Goal: Participate in discussion: Engage in conversation with other users on a specific topic

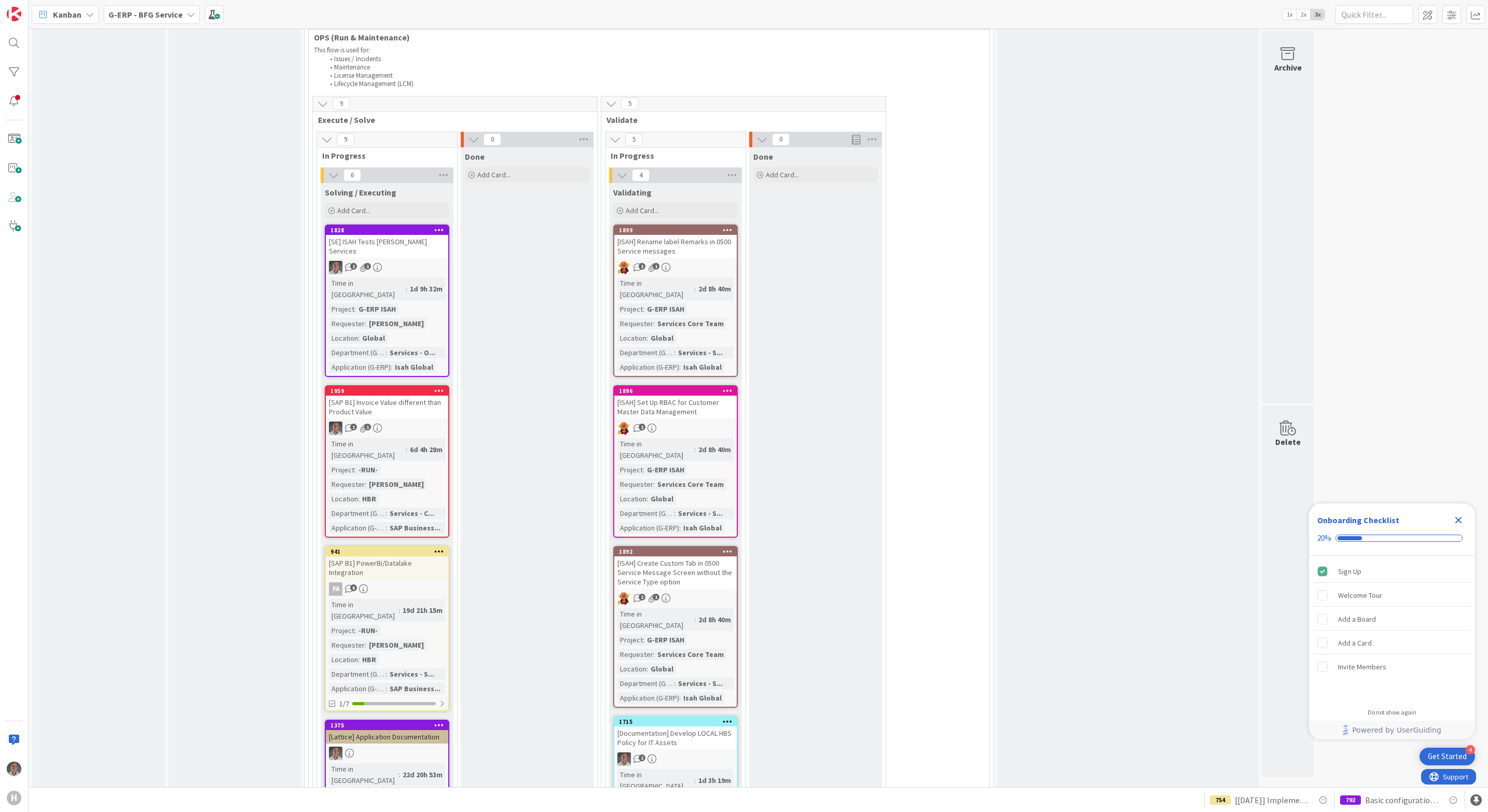
scroll to position [1711, 0]
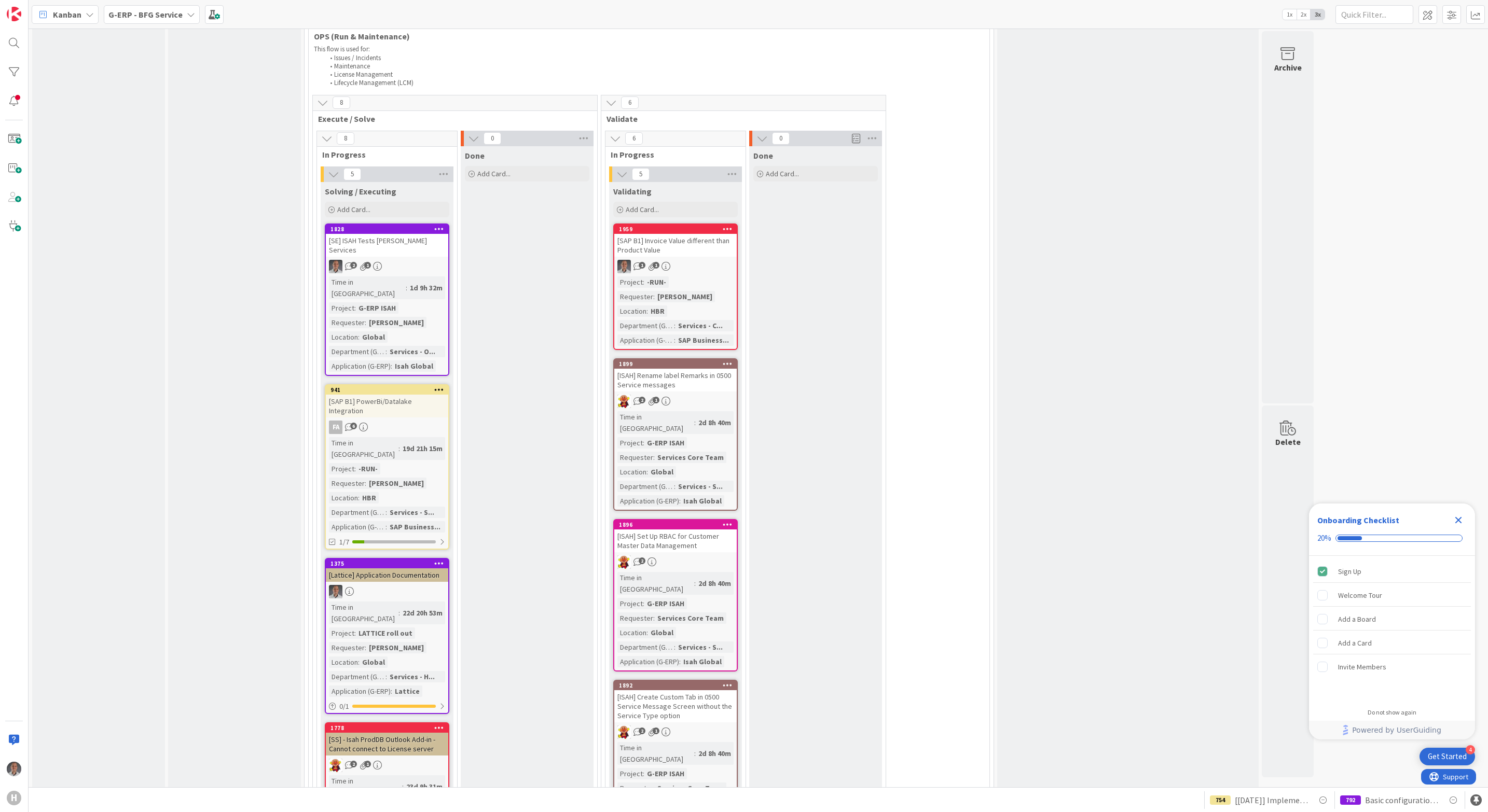
click at [689, 234] on div "[SAP B1] Invoice Value different than Product Value" at bounding box center [676, 245] width 122 height 23
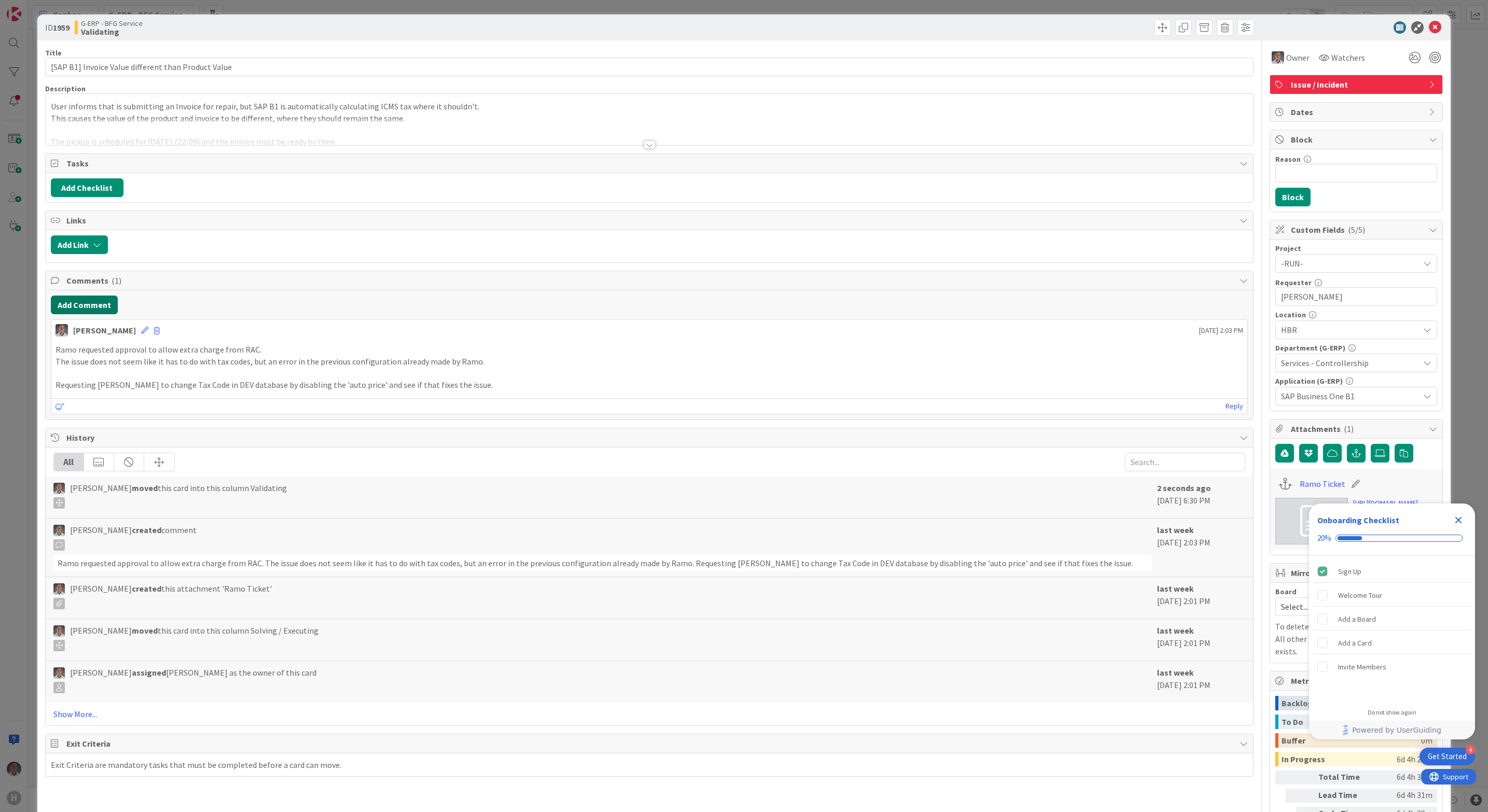
click at [105, 307] on button "Add Comment" at bounding box center [84, 305] width 67 height 19
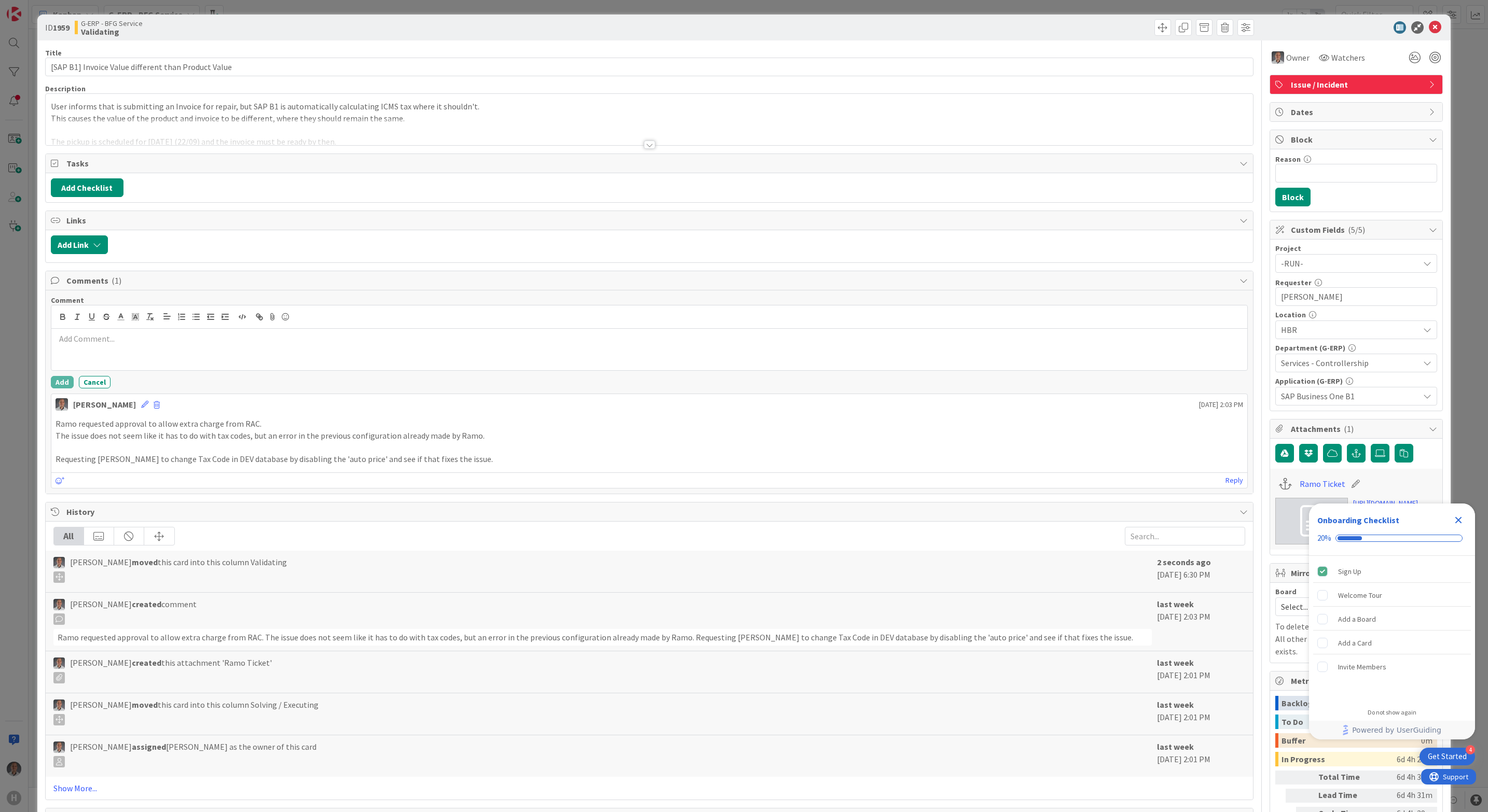
click at [162, 340] on p at bounding box center [649, 339] width 1188 height 12
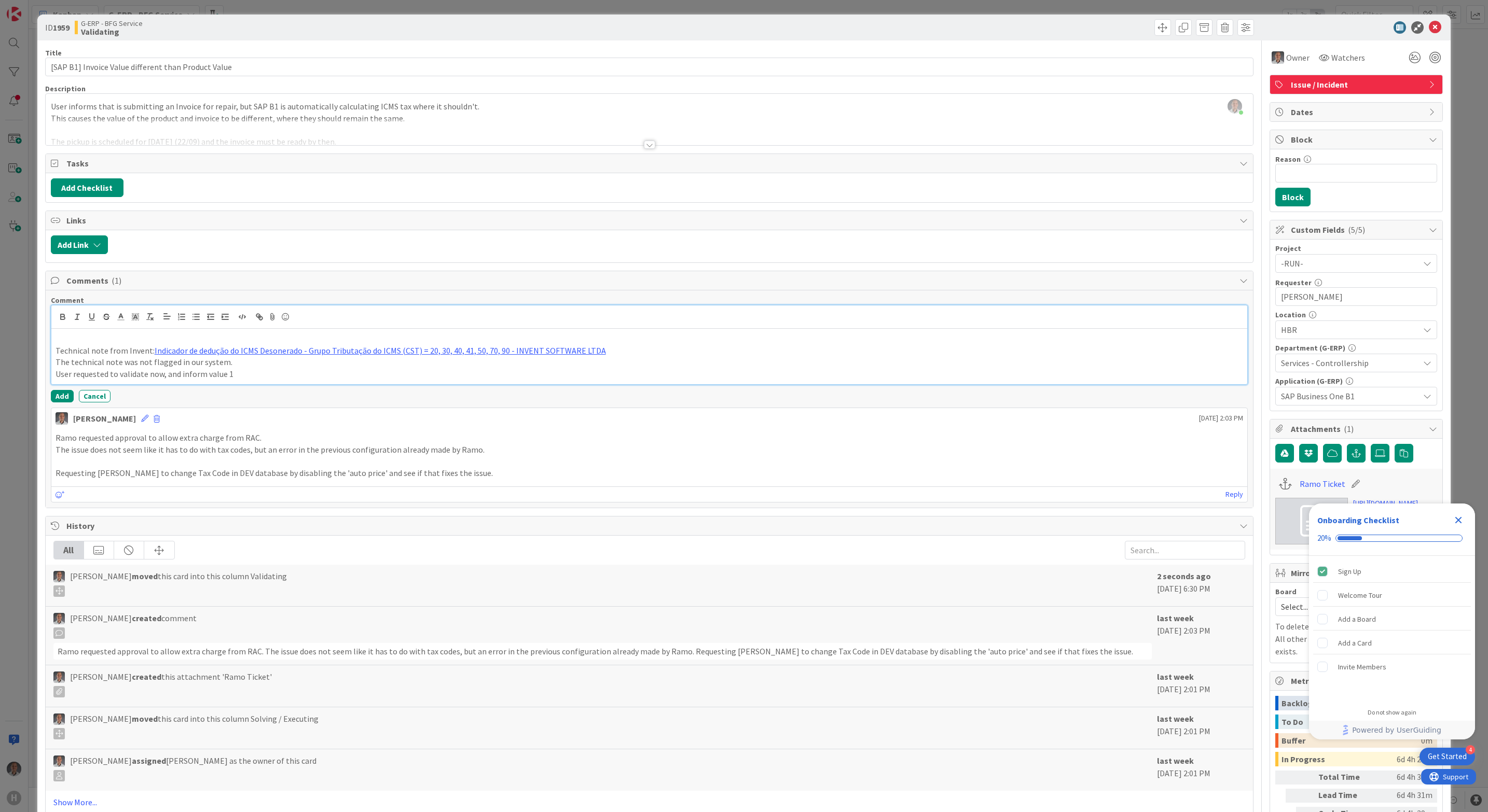
click at [255, 380] on p "User requested to validate now, and inform value 1" at bounding box center [649, 374] width 1188 height 12
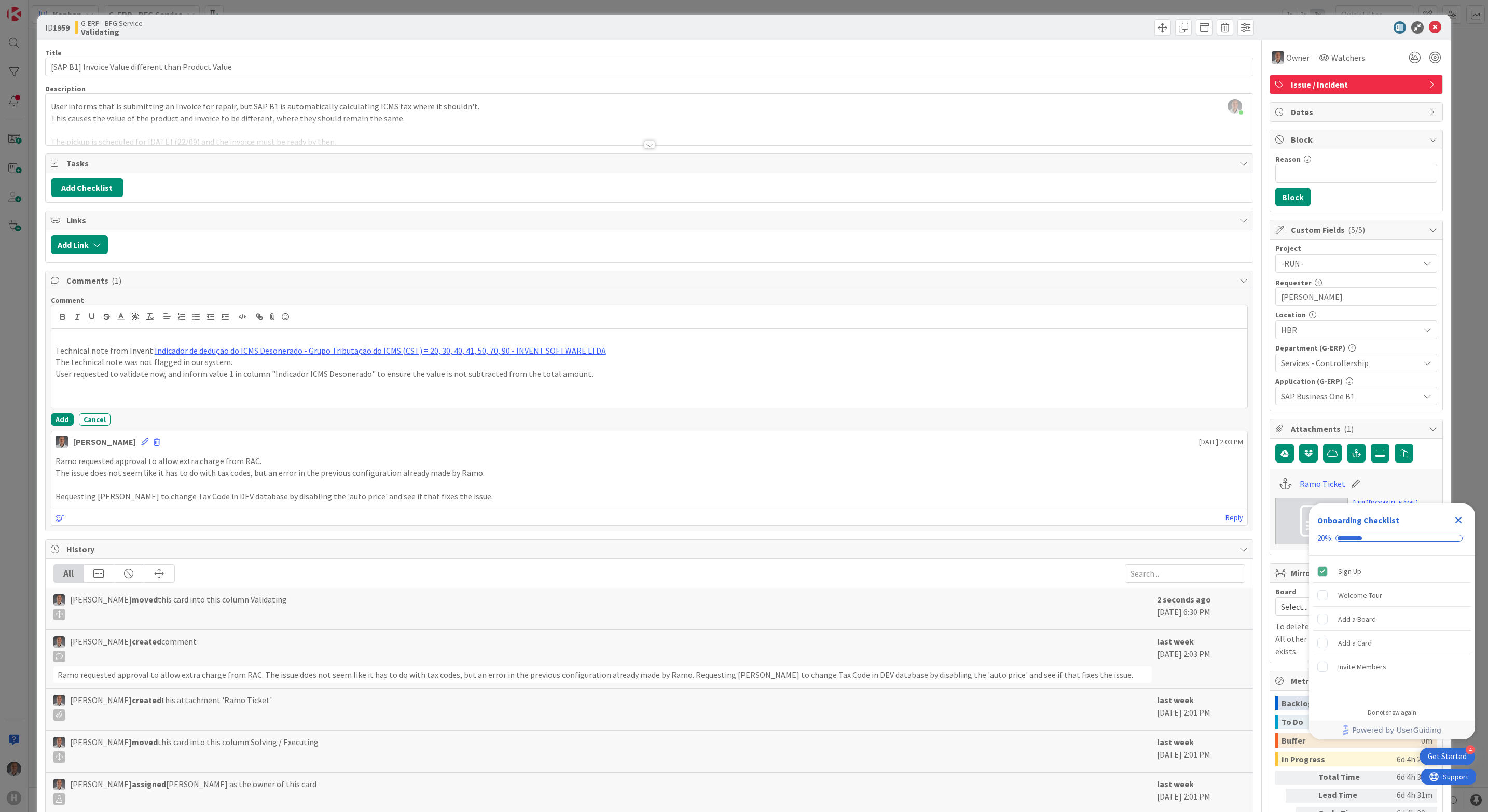
click at [486, 499] on p "Requesting [PERSON_NAME] to change Tax Code in DEV database by disabling the 'a…" at bounding box center [649, 497] width 1188 height 12
click at [607, 379] on p "User requested to validate now, and inform value 1 in column "Indicador ICMS De…" at bounding box center [649, 374] width 1188 height 12
click at [645, 140] on div at bounding box center [649, 132] width 1208 height 26
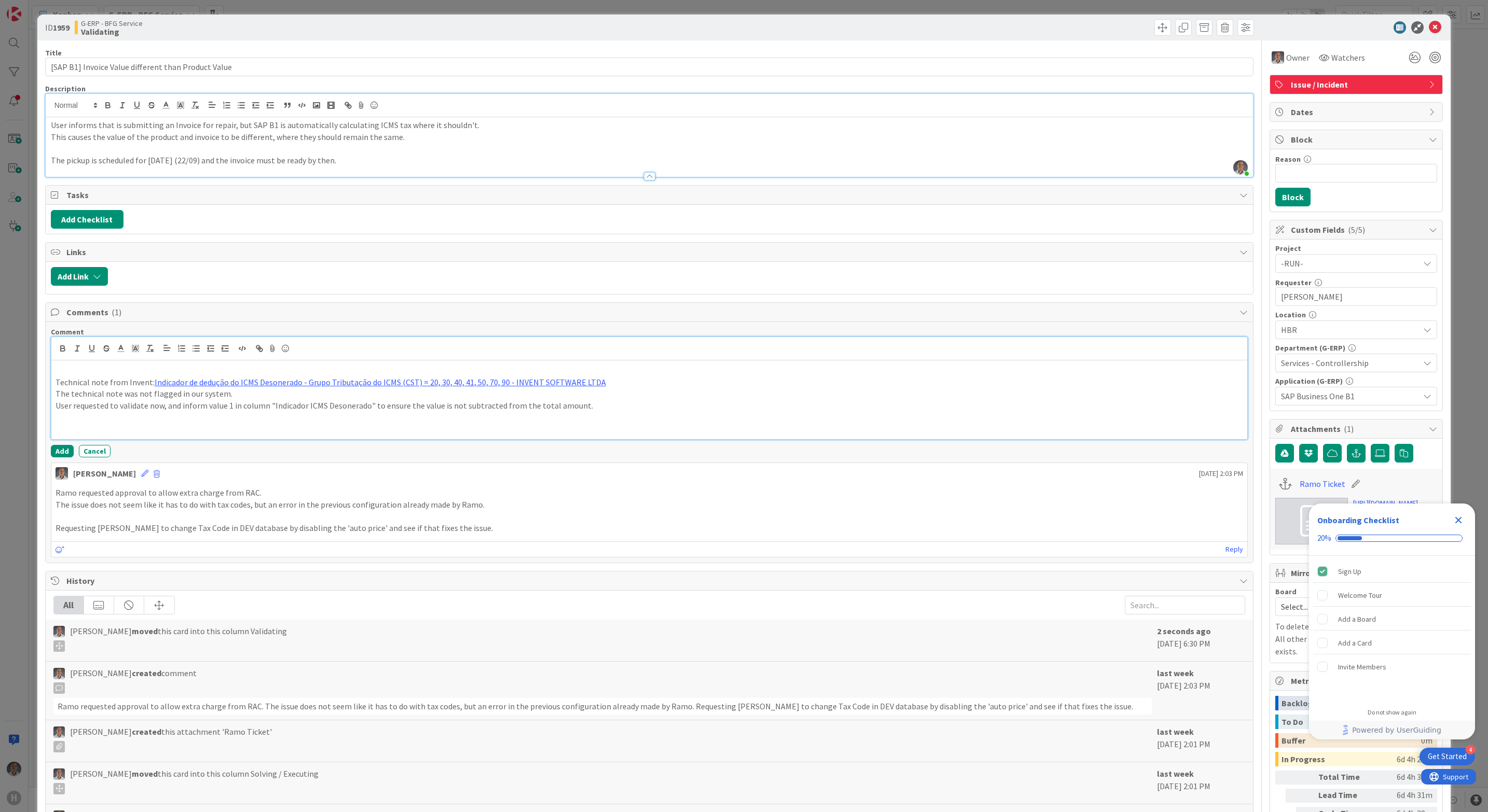
click at [595, 424] on p at bounding box center [649, 418] width 1188 height 12
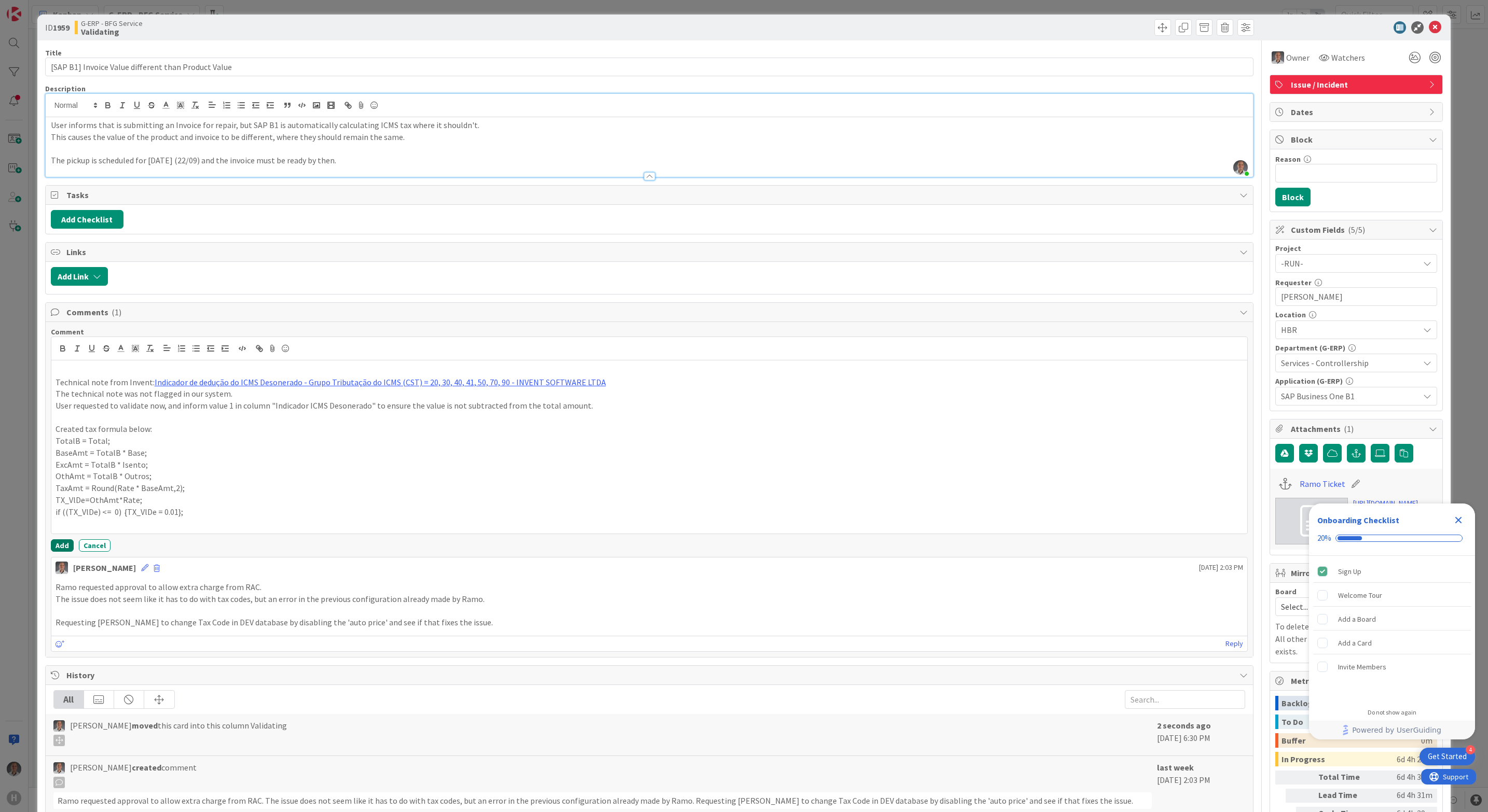
click at [60, 552] on button "Add" at bounding box center [62, 545] width 23 height 13
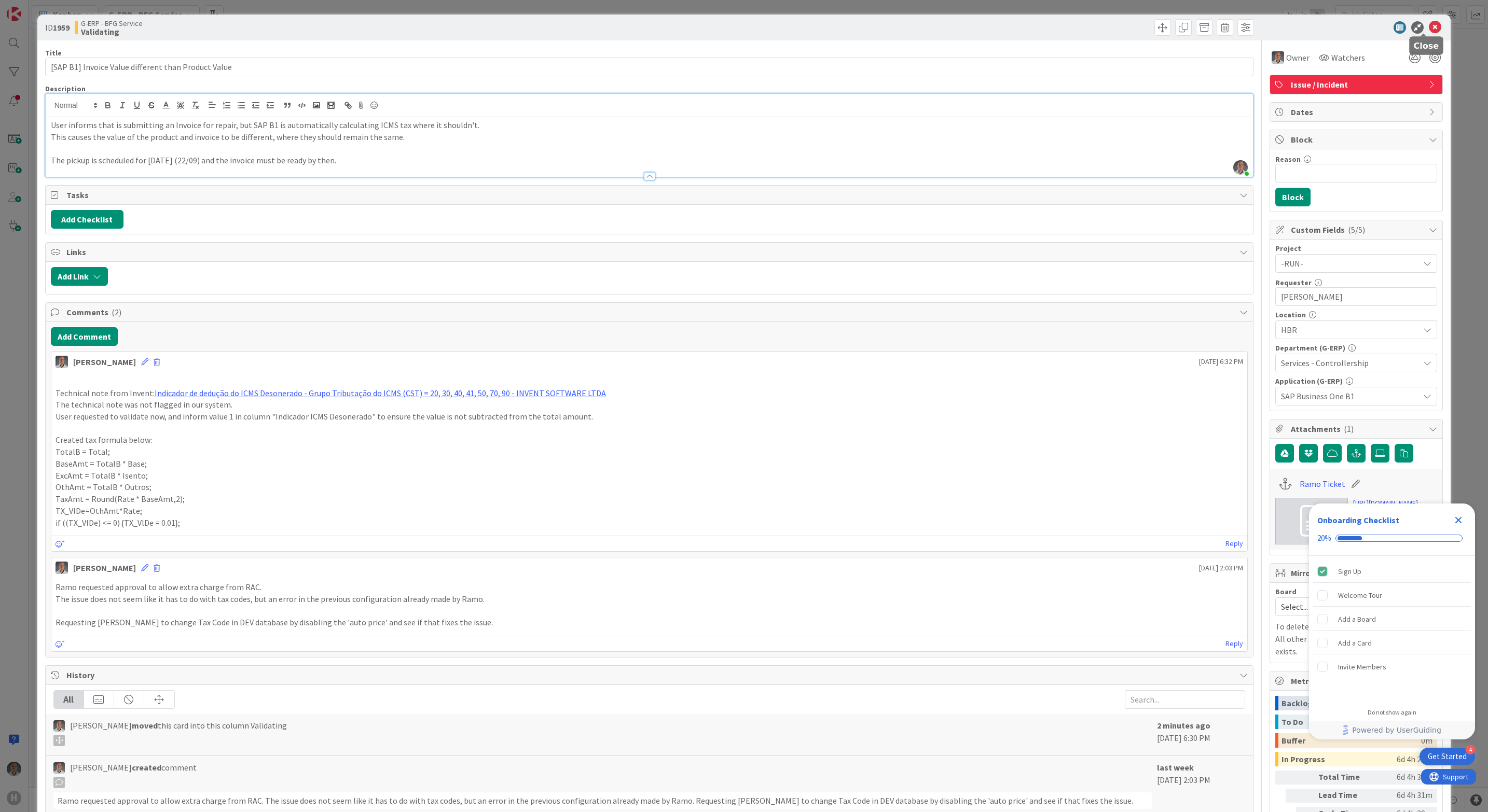
drag, startPoint x: 1423, startPoint y: 23, endPoint x: 1391, endPoint y: 33, distance: 33.5
click at [1429, 23] on icon at bounding box center [1434, 27] width 13 height 13
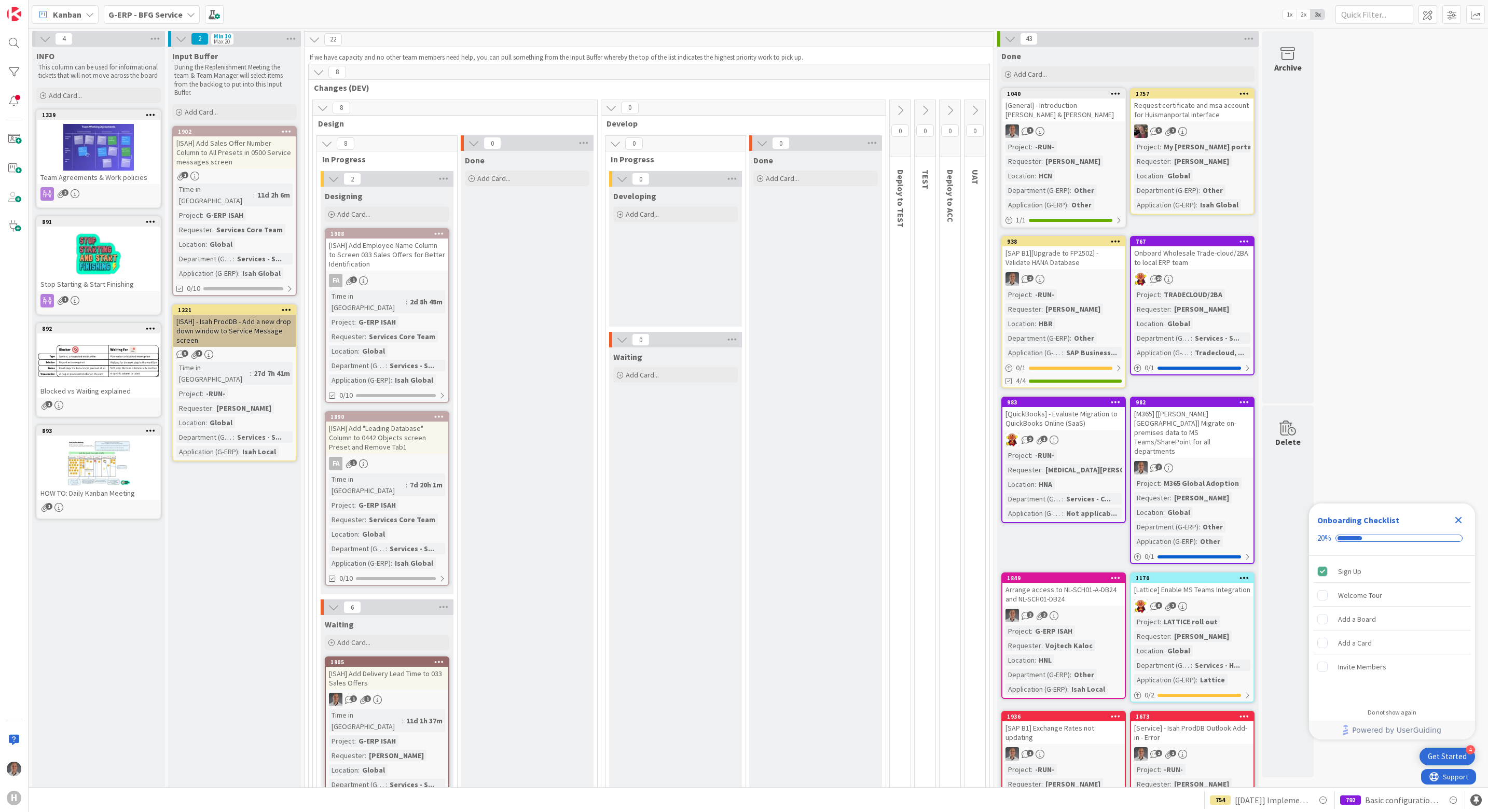
click at [1462, 520] on icon "Close Checklist" at bounding box center [1458, 520] width 13 height 13
click at [1474, 13] on span at bounding box center [1475, 14] width 19 height 19
click at [1413, 183] on div "Throughput" at bounding box center [1392, 184] width 93 height 11
